Goal: Find specific page/section: Find specific page/section

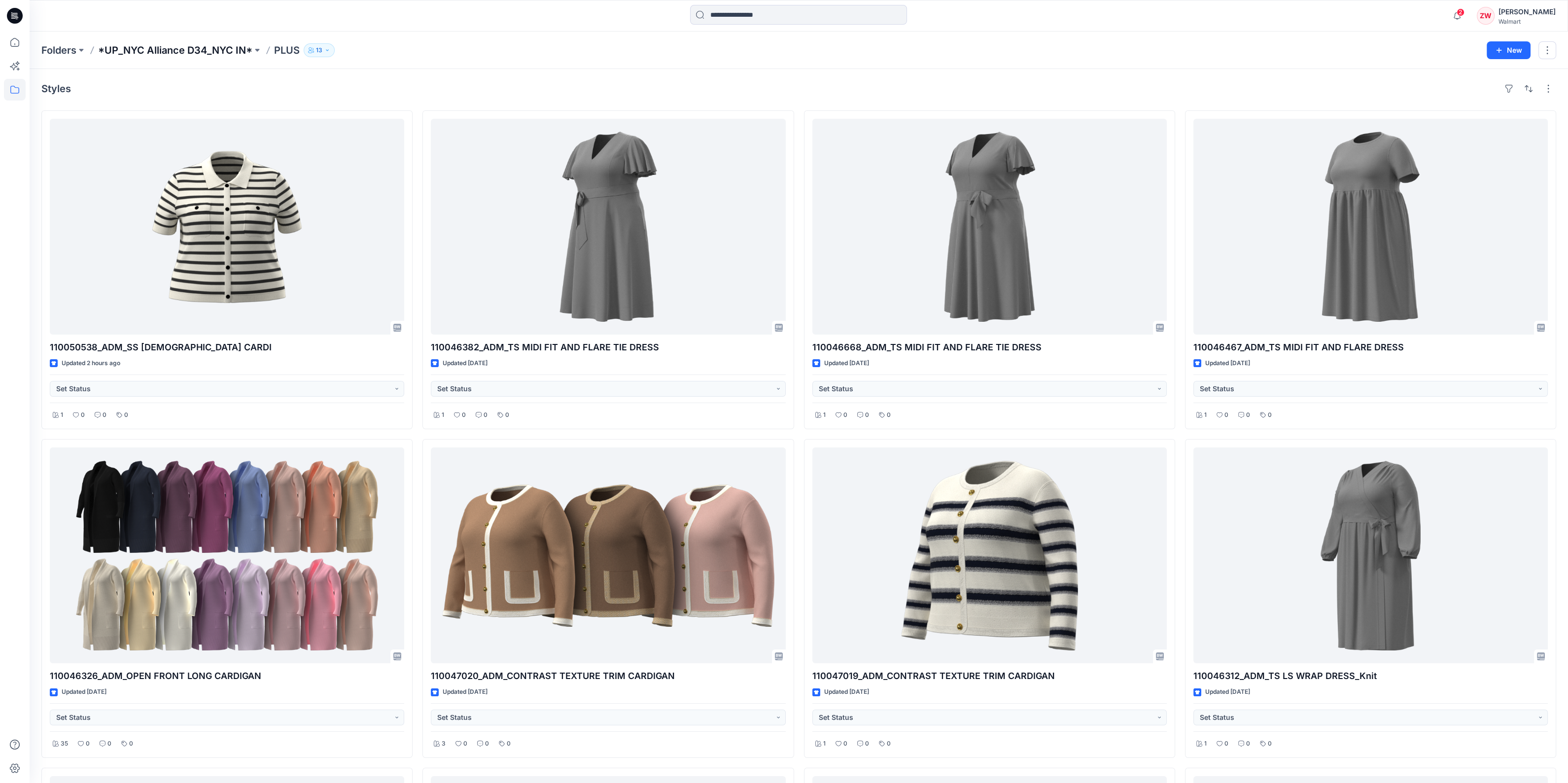
click at [172, 51] on p "*UP_NYC Alliance D34_NYC IN*" at bounding box center [175, 50] width 154 height 14
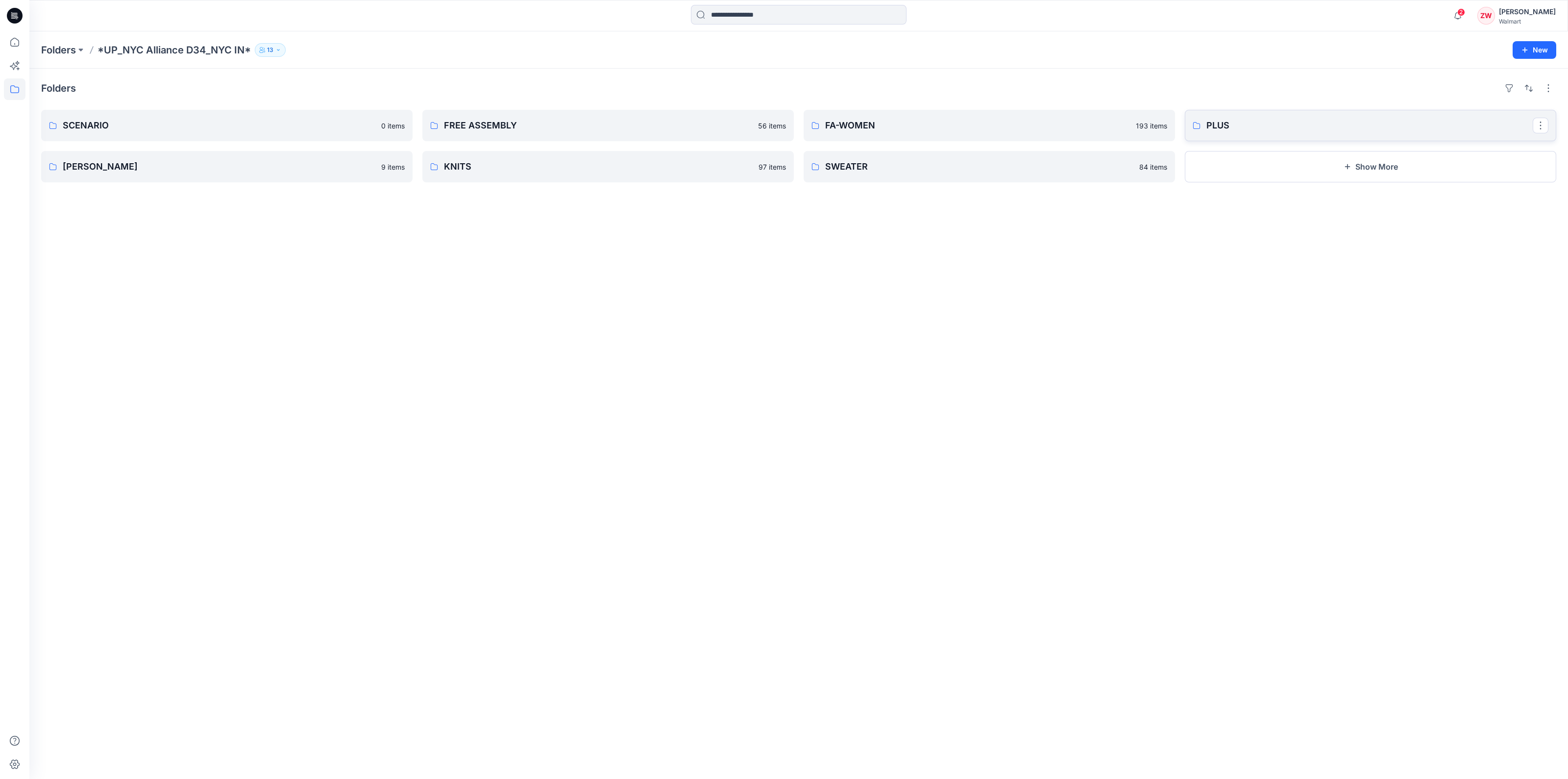
click at [1222, 131] on p "PLUS" at bounding box center [1370, 125] width 326 height 14
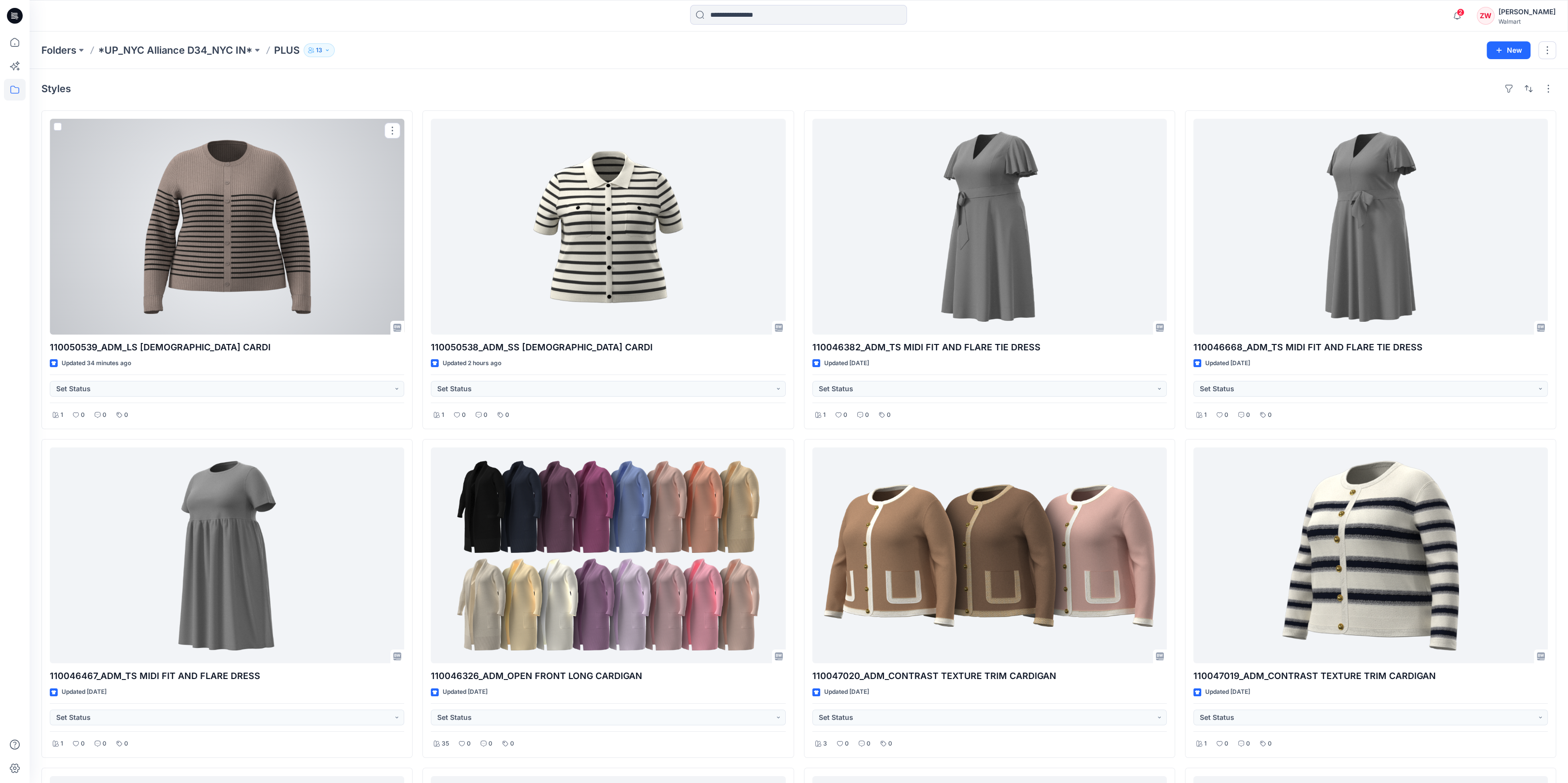
click at [210, 255] on div at bounding box center [227, 227] width 354 height 216
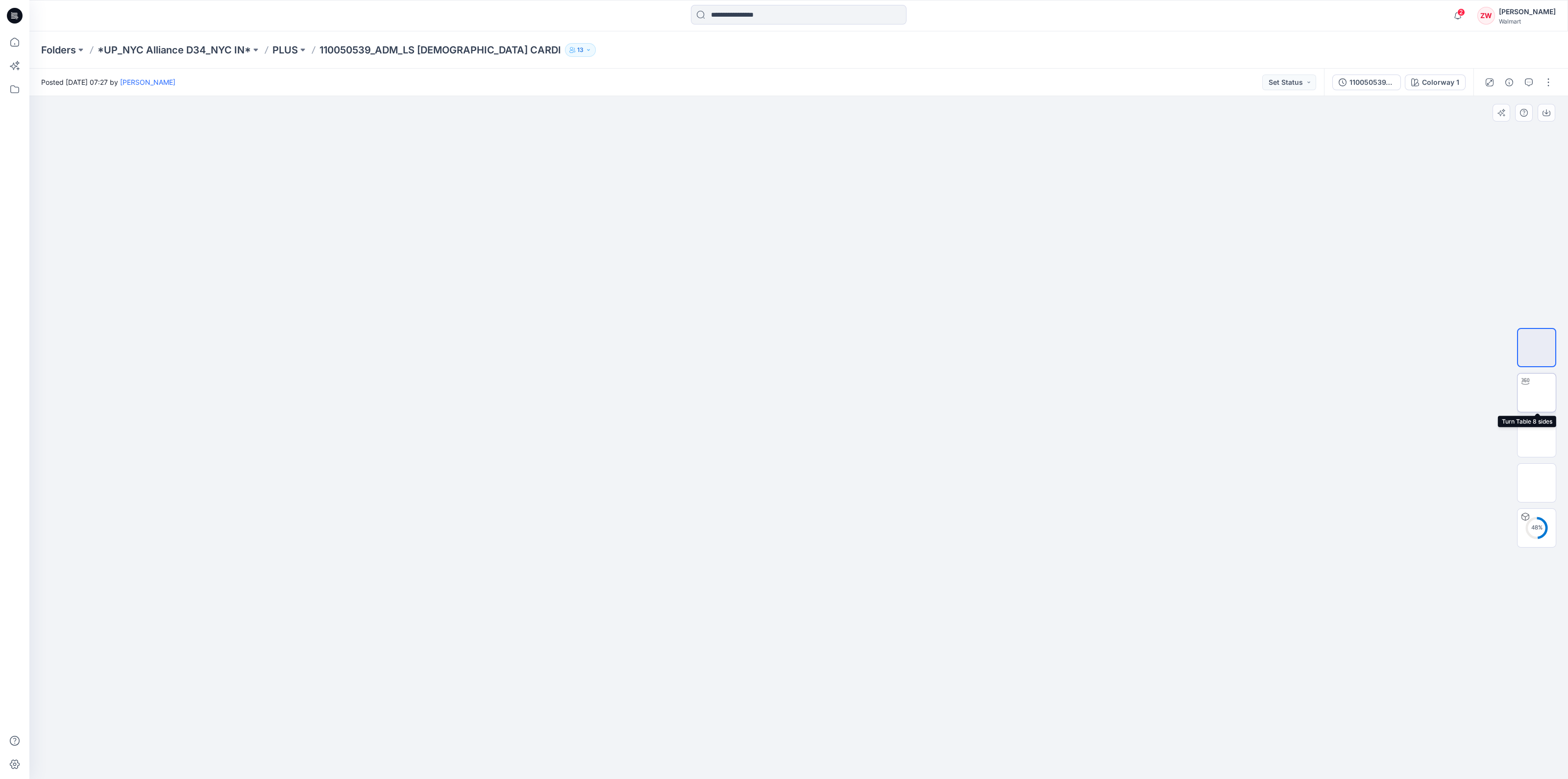
click at [1536, 393] on img at bounding box center [1536, 393] width 0 height 0
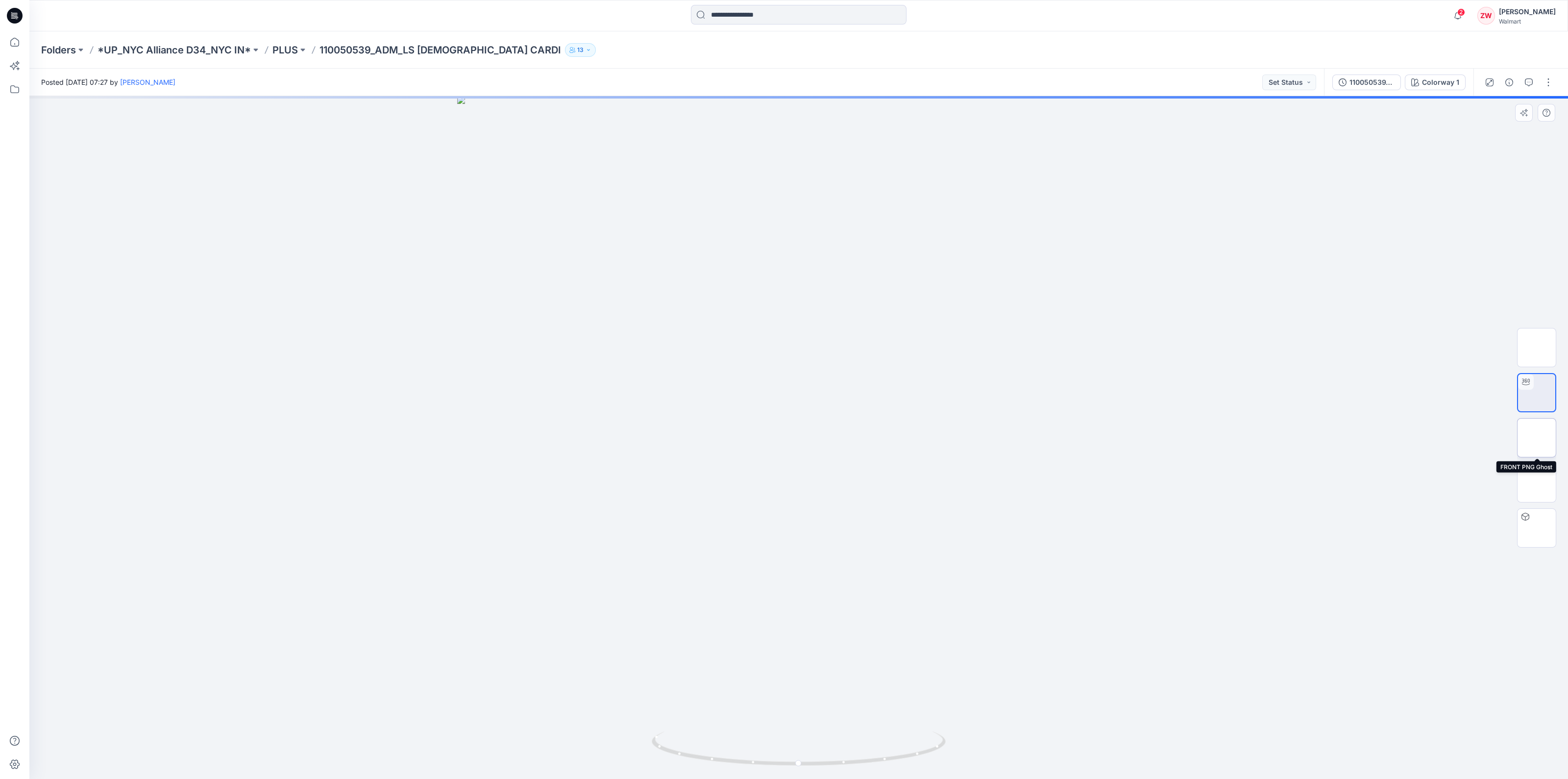
click at [1536, 438] on img at bounding box center [1536, 438] width 0 height 0
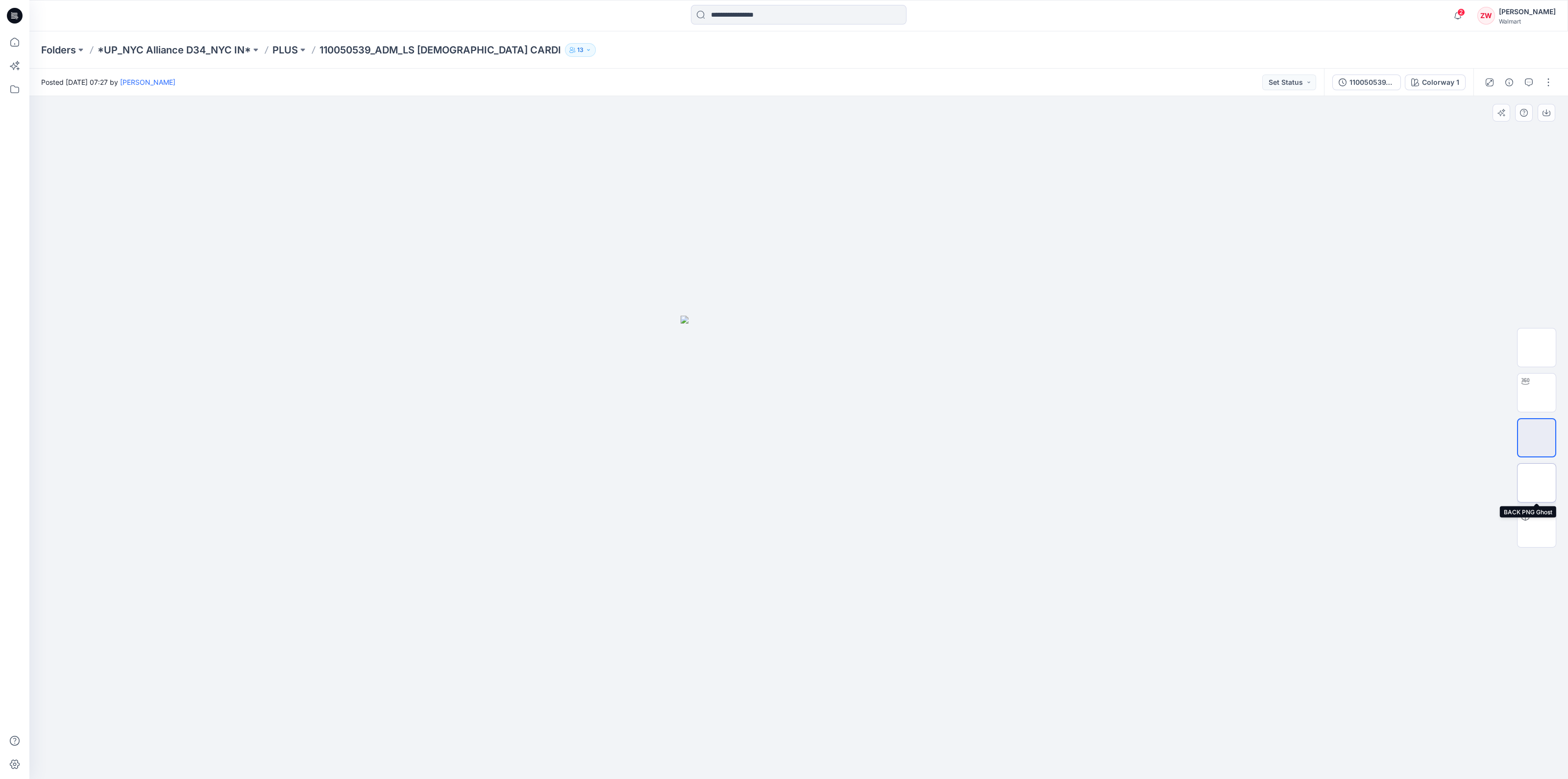
click at [1536, 483] on img at bounding box center [1536, 483] width 0 height 0
click at [1536, 528] on img at bounding box center [1536, 528] width 0 height 0
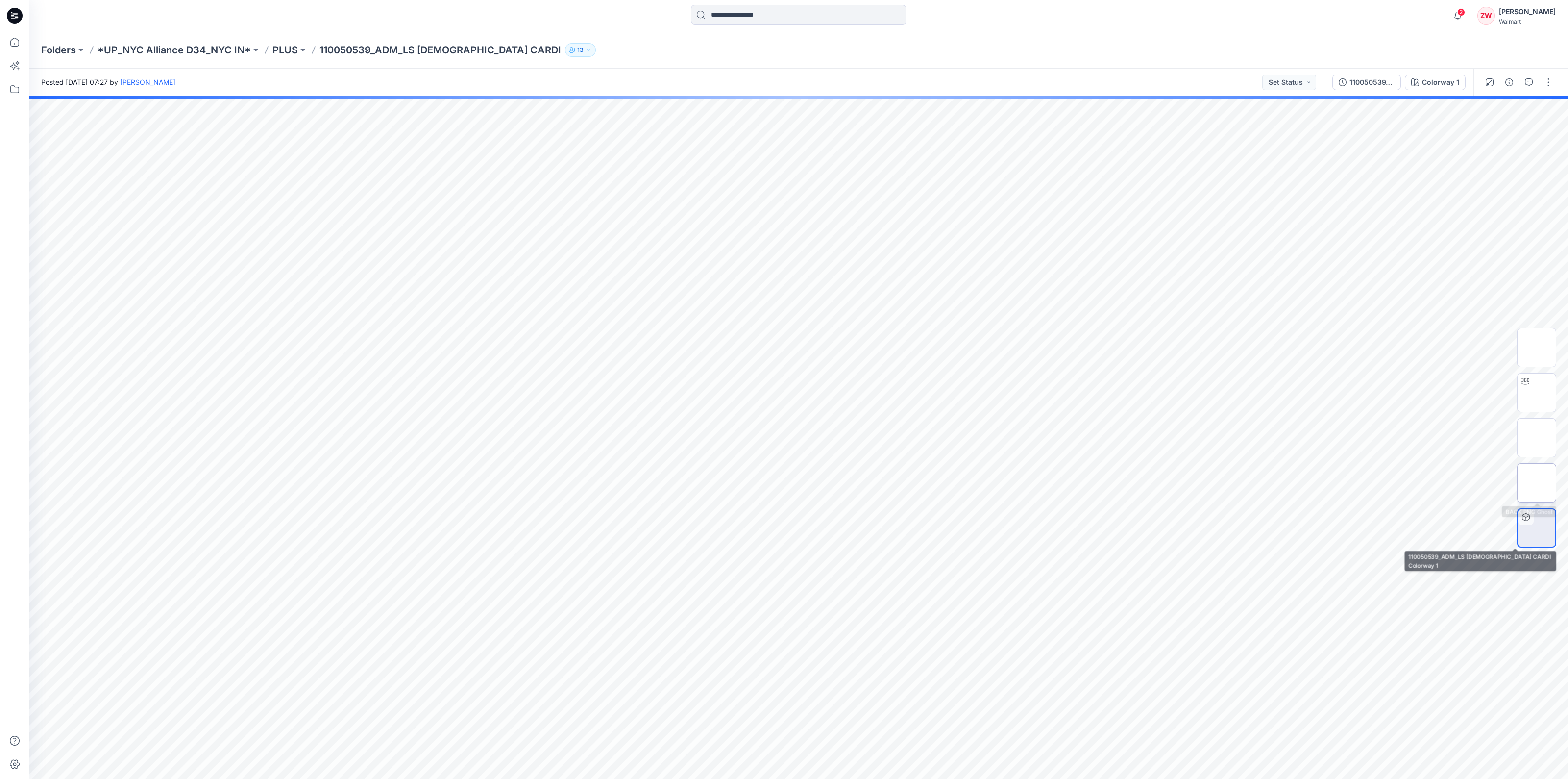
click at [1536, 483] on img at bounding box center [1536, 483] width 0 height 0
